Goal: Task Accomplishment & Management: Use online tool/utility

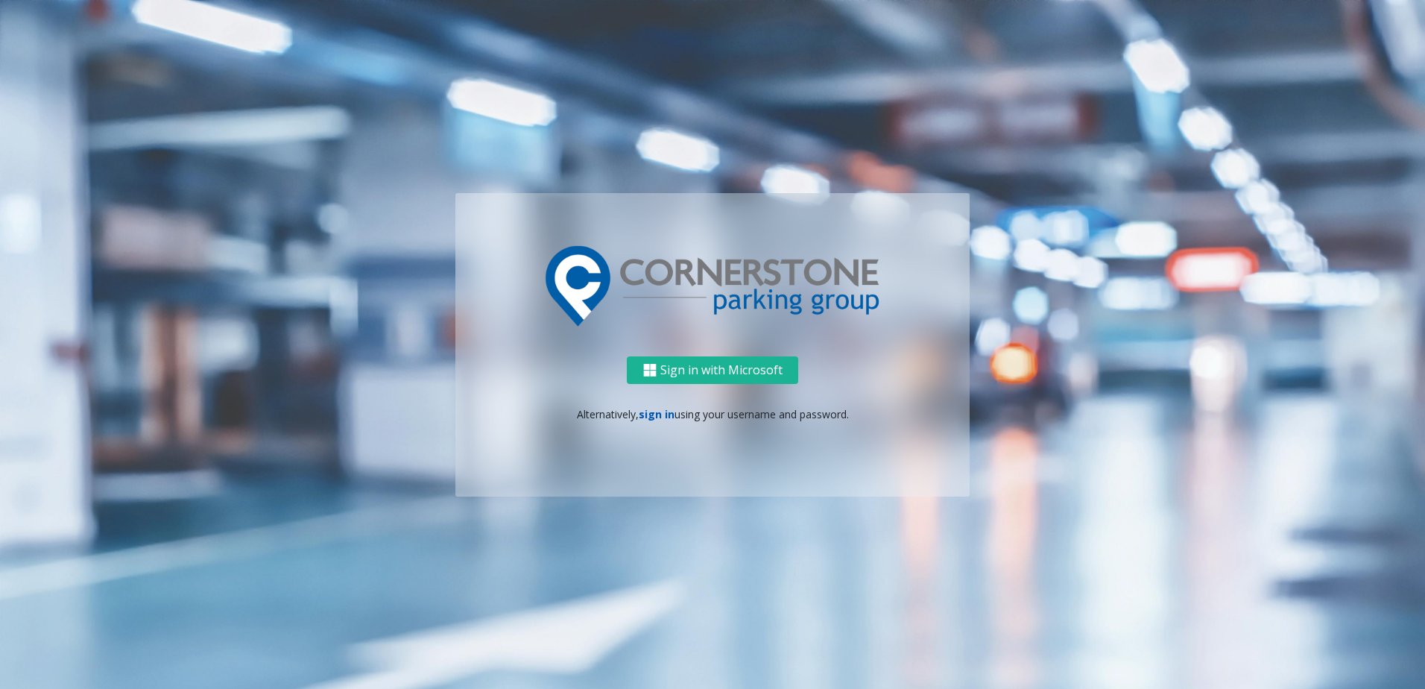
click at [643, 413] on link "sign in" at bounding box center [657, 414] width 36 height 14
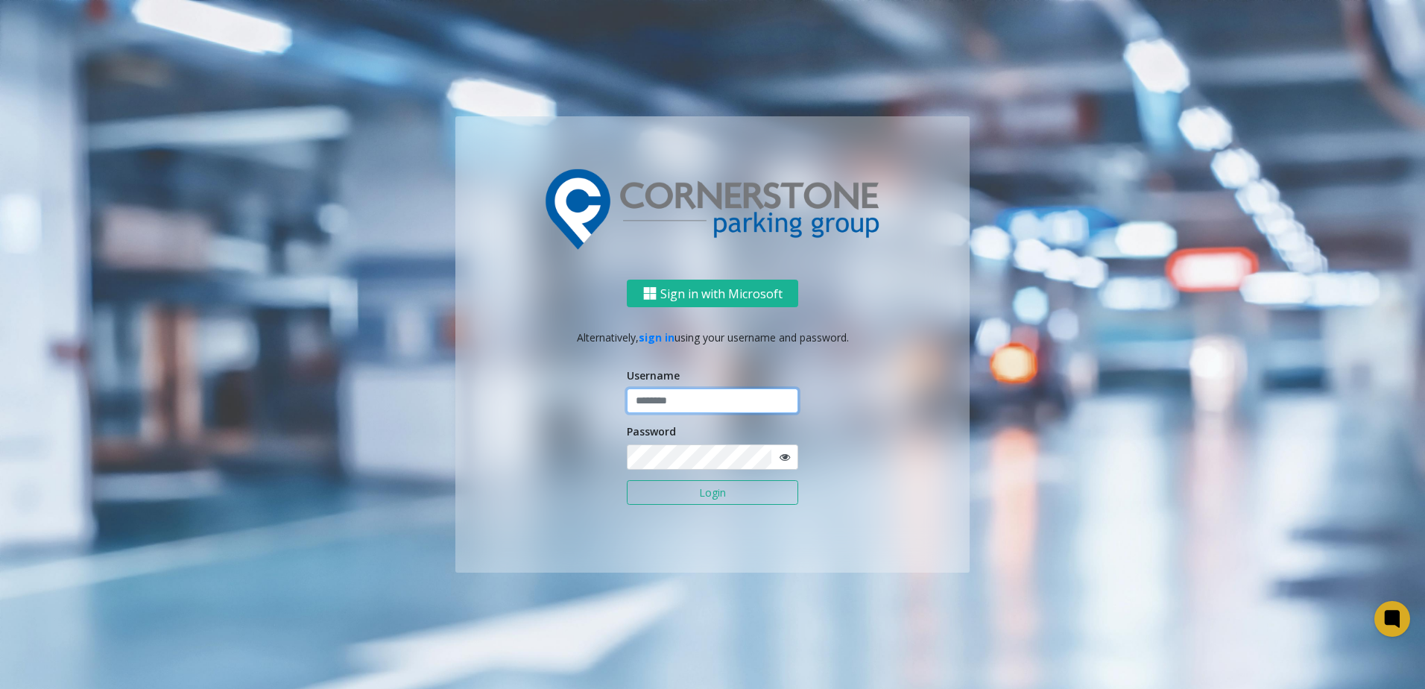
click at [686, 403] on input "text" at bounding box center [712, 400] width 171 height 25
type input "**********"
click button "Login" at bounding box center [712, 492] width 171 height 25
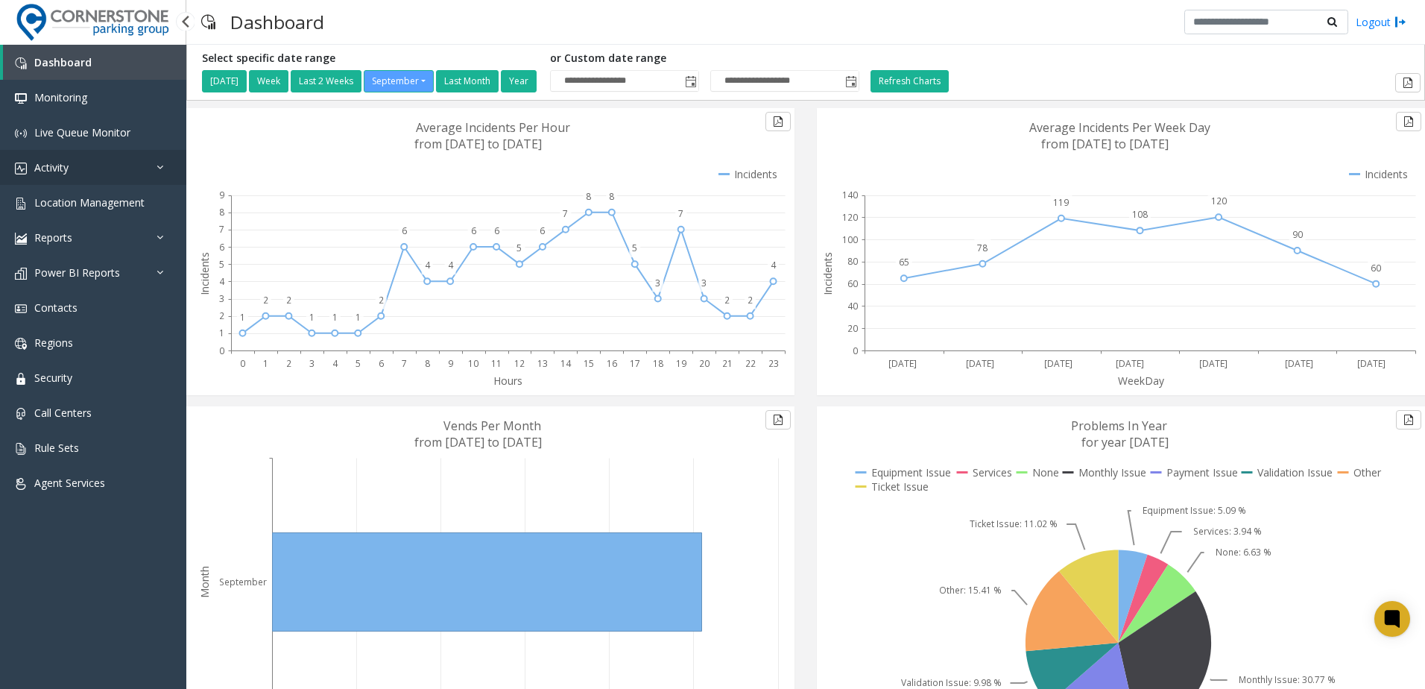
click at [125, 166] on link "Activity" at bounding box center [93, 167] width 186 height 35
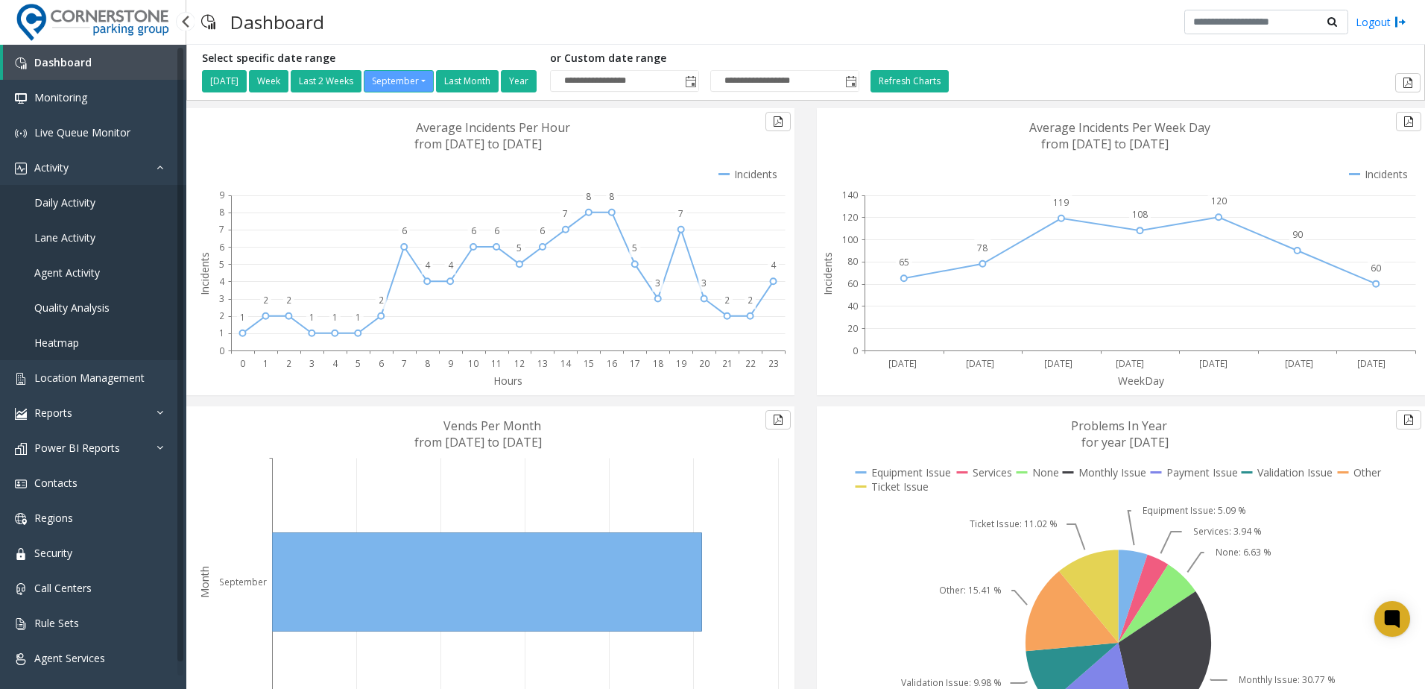
click at [101, 203] on link "Daily Activity" at bounding box center [93, 202] width 186 height 35
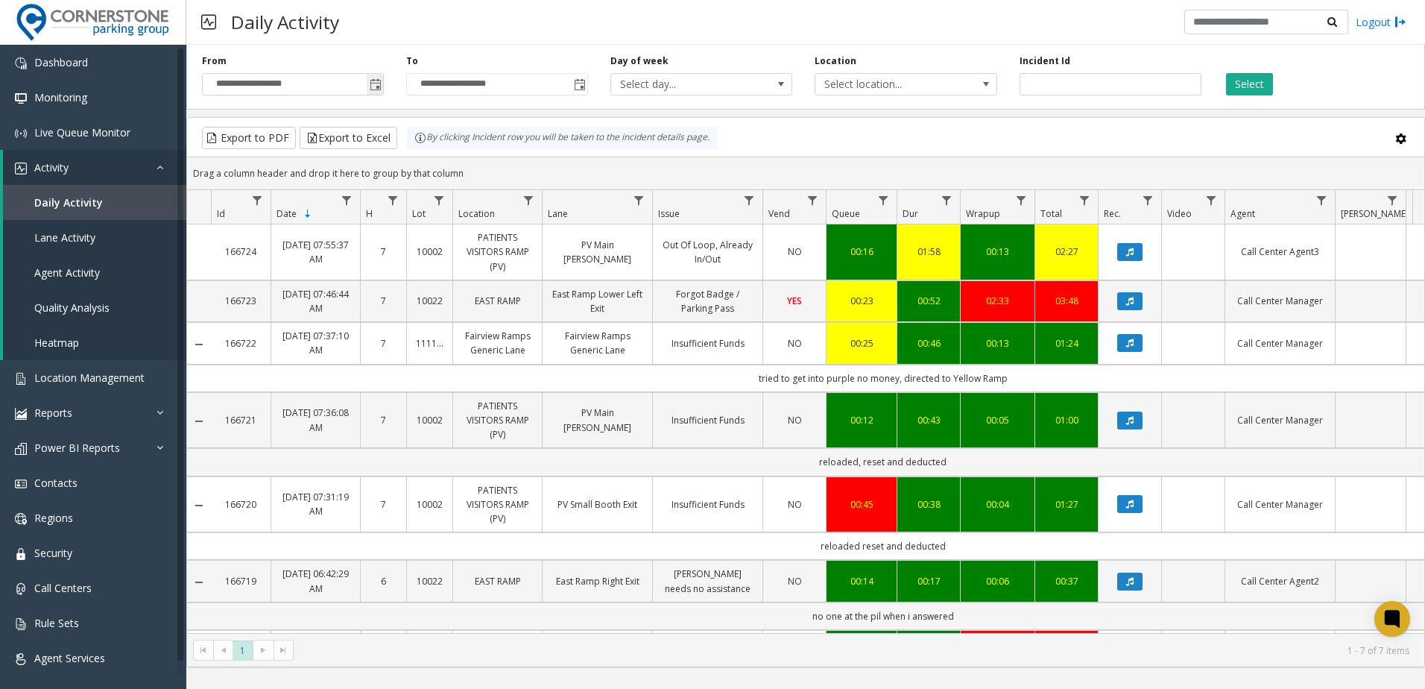
click at [380, 88] on span "Toggle popup" at bounding box center [376, 85] width 12 height 12
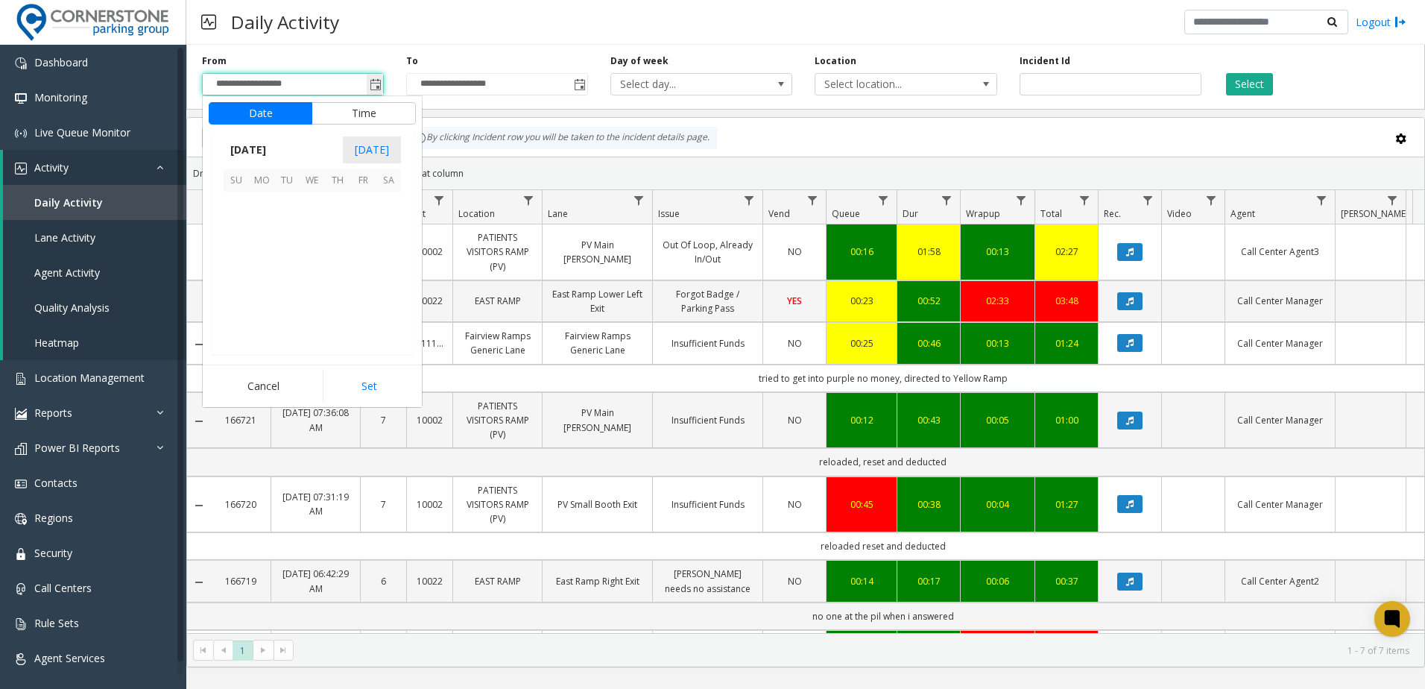
scroll to position [267568, 0]
click at [359, 255] on span "19" at bounding box center [362, 254] width 25 height 25
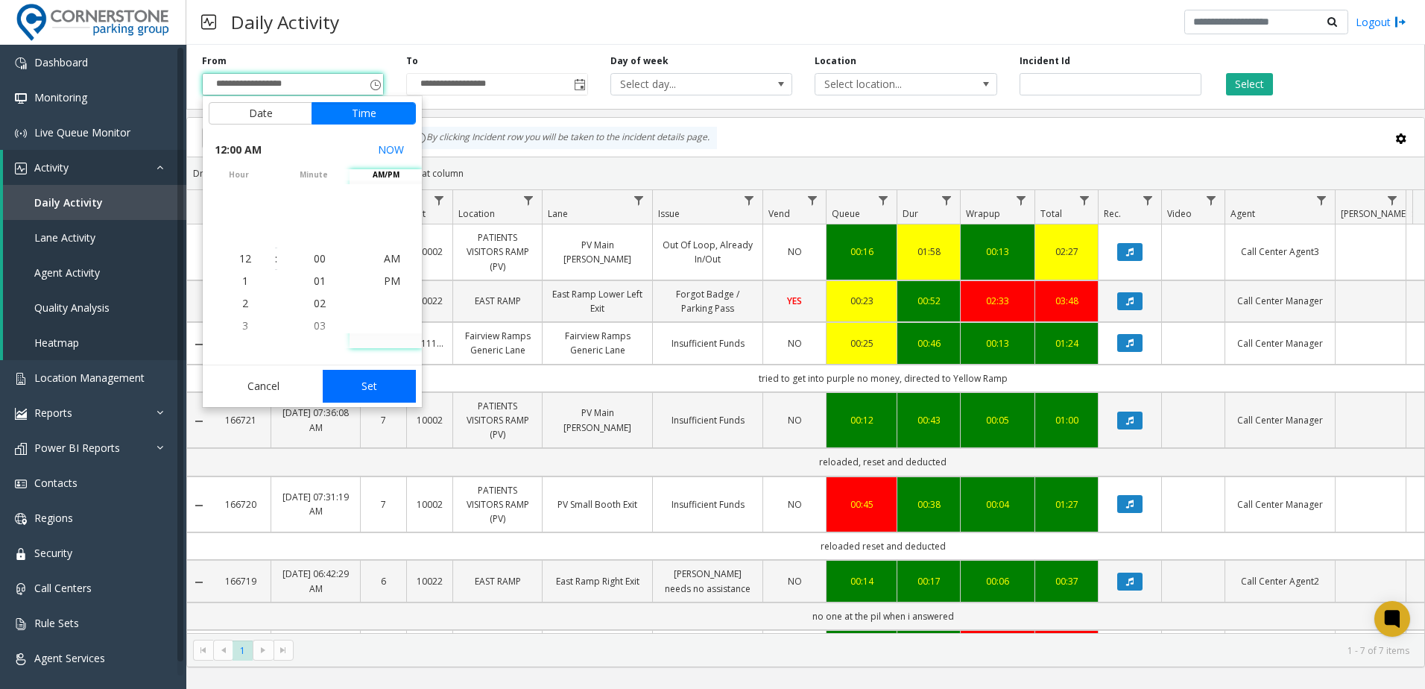
click at [389, 379] on button "Set" at bounding box center [370, 386] width 94 height 33
type input "**********"
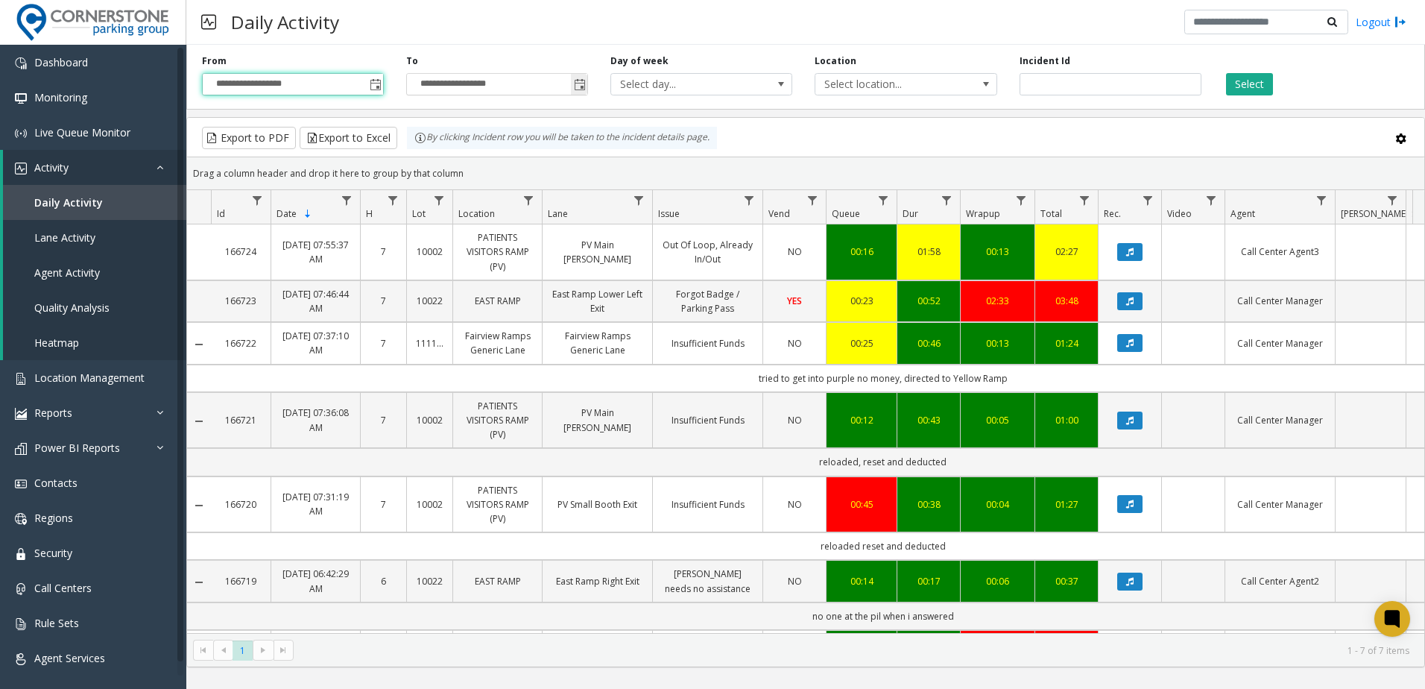
click at [578, 82] on span "Toggle popup" at bounding box center [580, 85] width 12 height 12
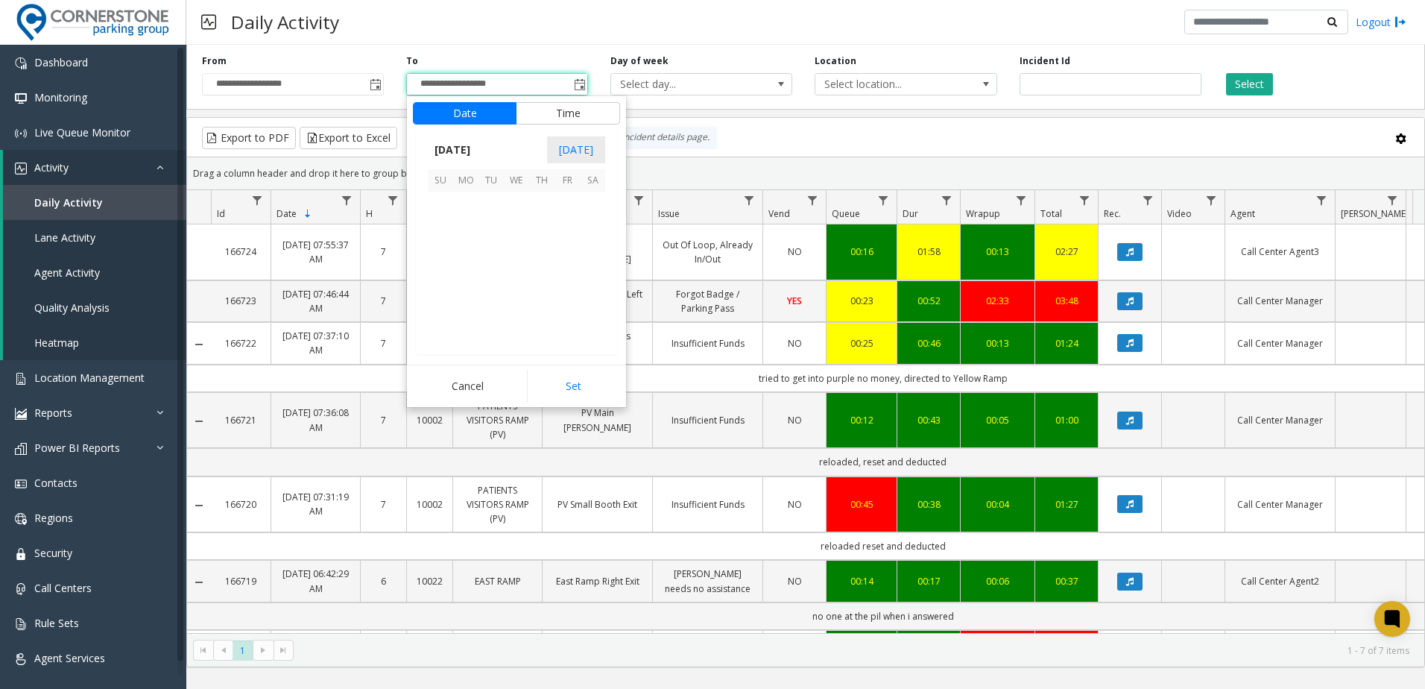
scroll to position [22, 0]
click at [435, 280] on span "21" at bounding box center [440, 280] width 25 height 25
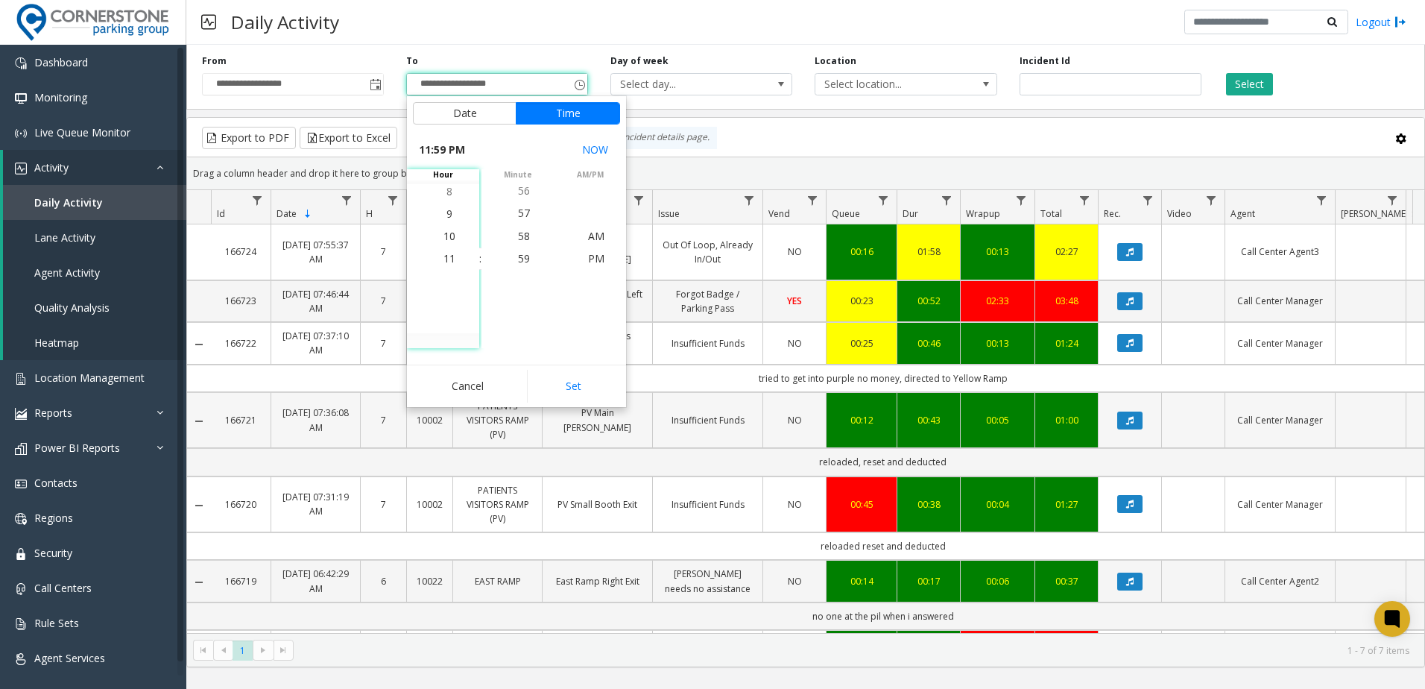
click at [599, 396] on button "Set" at bounding box center [574, 386] width 94 height 33
type input "**********"
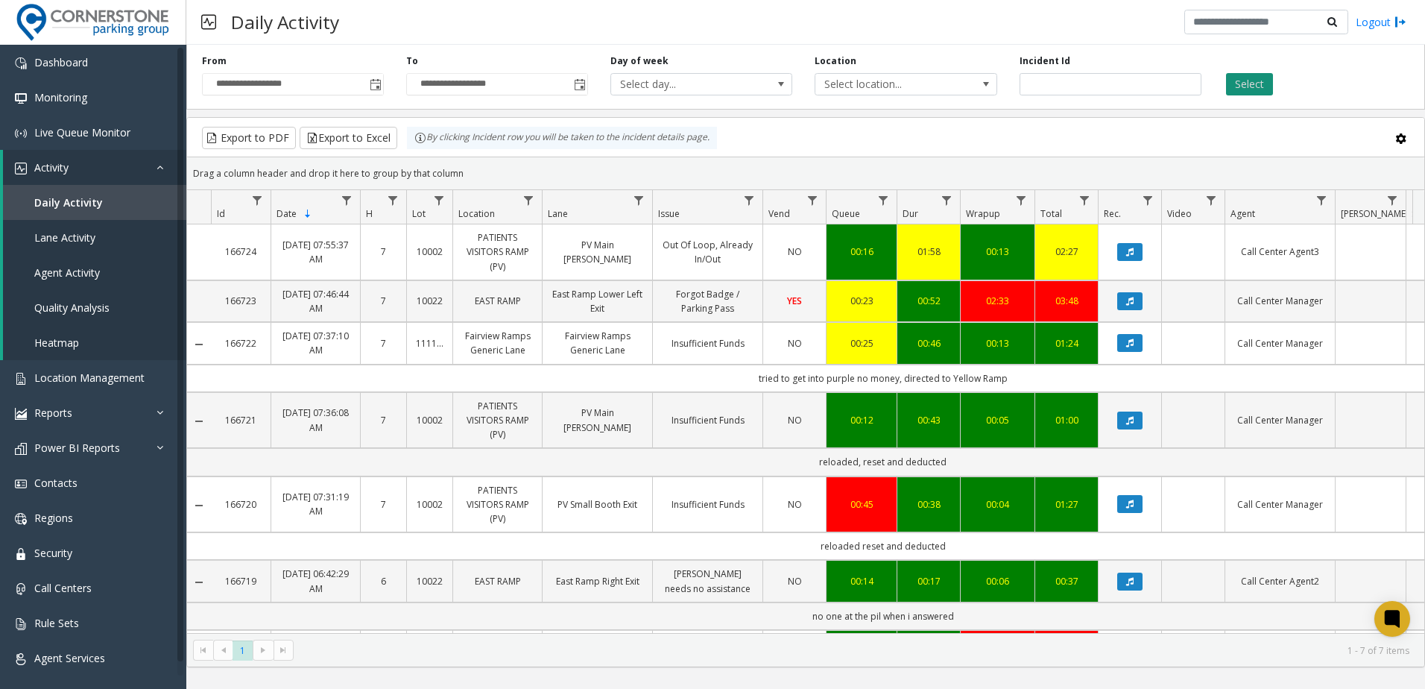
click at [1239, 86] on button "Select" at bounding box center [1249, 84] width 47 height 22
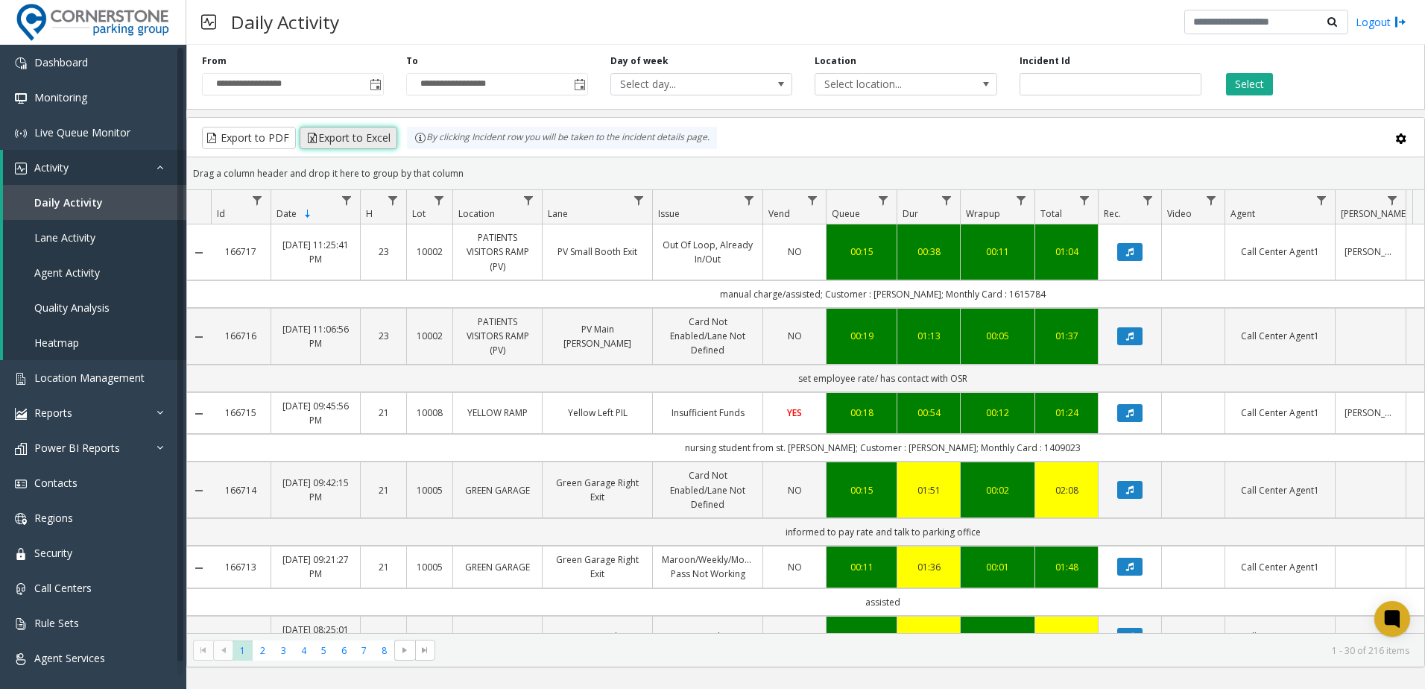
click at [365, 140] on button "Export to Excel" at bounding box center [349, 138] width 98 height 22
